Goal: Communication & Community: Answer question/provide support

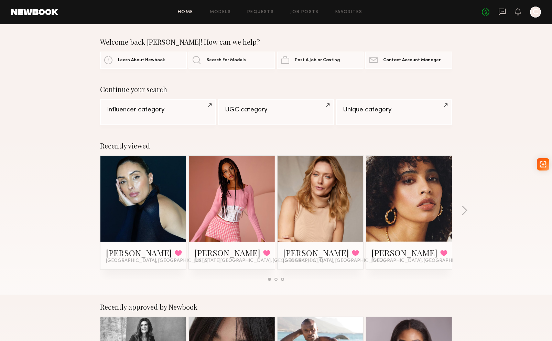
click at [500, 9] on icon at bounding box center [502, 12] width 7 height 7
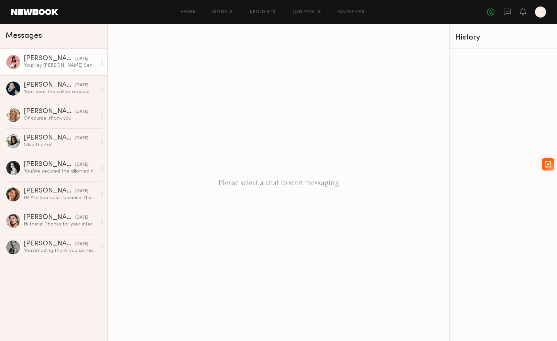
drag, startPoint x: 69, startPoint y: 68, endPoint x: 70, endPoint y: 72, distance: 3.9
click at [69, 68] on div "You: Hey [PERSON_NAME] Sending over tracking USPS • 420100369300110597204752009…" at bounding box center [60, 65] width 73 height 7
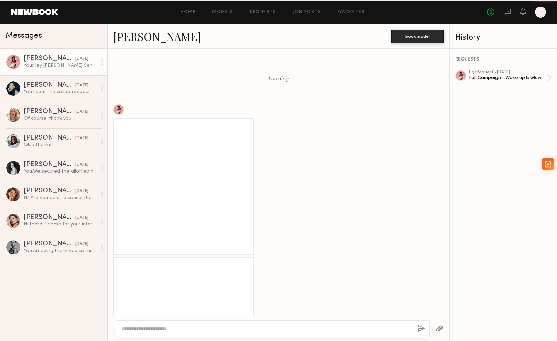
scroll to position [627, 0]
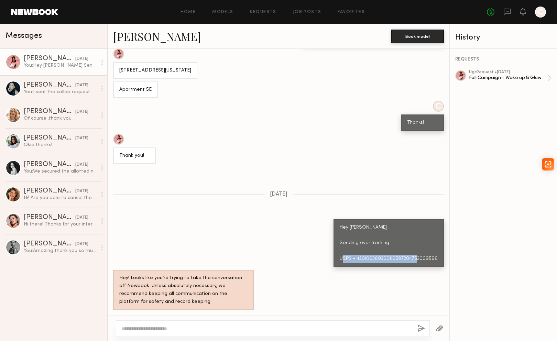
drag, startPoint x: 357, startPoint y: 258, endPoint x: 434, endPoint y: 267, distance: 78.3
click at [434, 267] on div "Loading Will the shelf life still last if it’s open like this or should I keep …" at bounding box center [279, 182] width 342 height 267
click at [348, 257] on div "Hey [PERSON_NAME] Sending over tracking USPS • 420100369300110597204752009596" at bounding box center [389, 244] width 98 height 40
